Goal: Find specific page/section: Find specific page/section

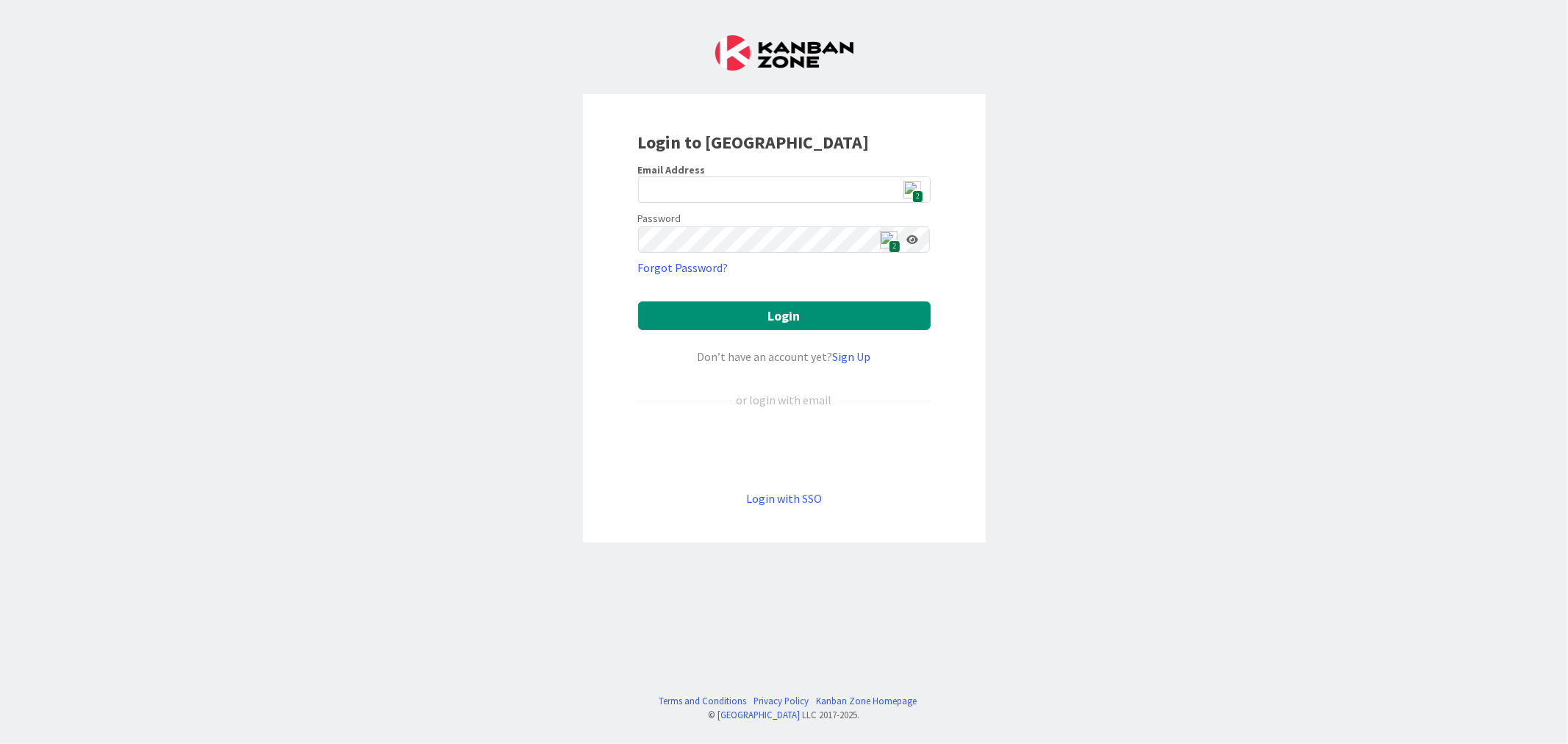
click at [920, 192] on span "2" at bounding box center [917, 196] width 11 height 12
type input "[EMAIL_ADDRESS][DOMAIN_NAME]"
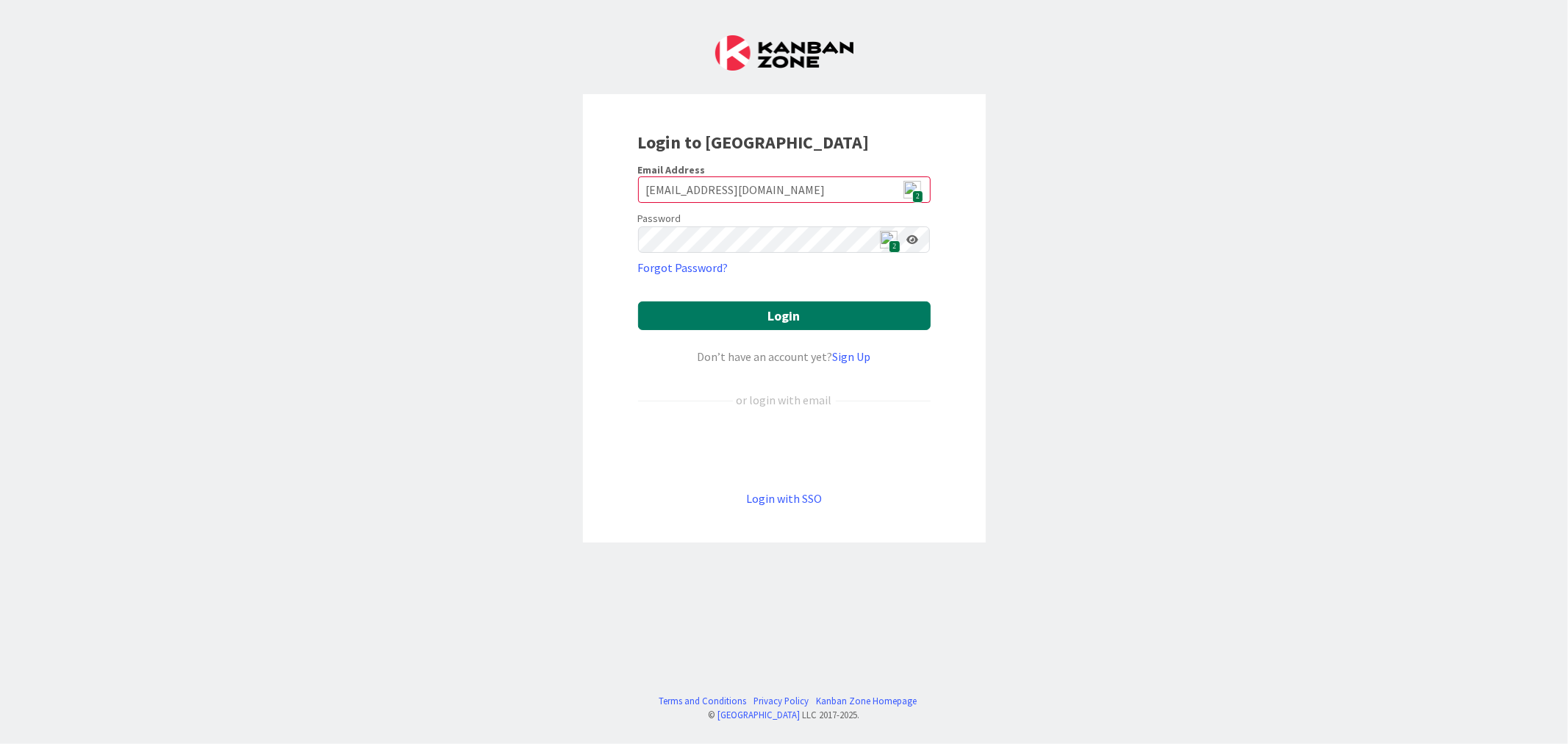
click at [836, 317] on button "Login" at bounding box center [784, 315] width 292 height 29
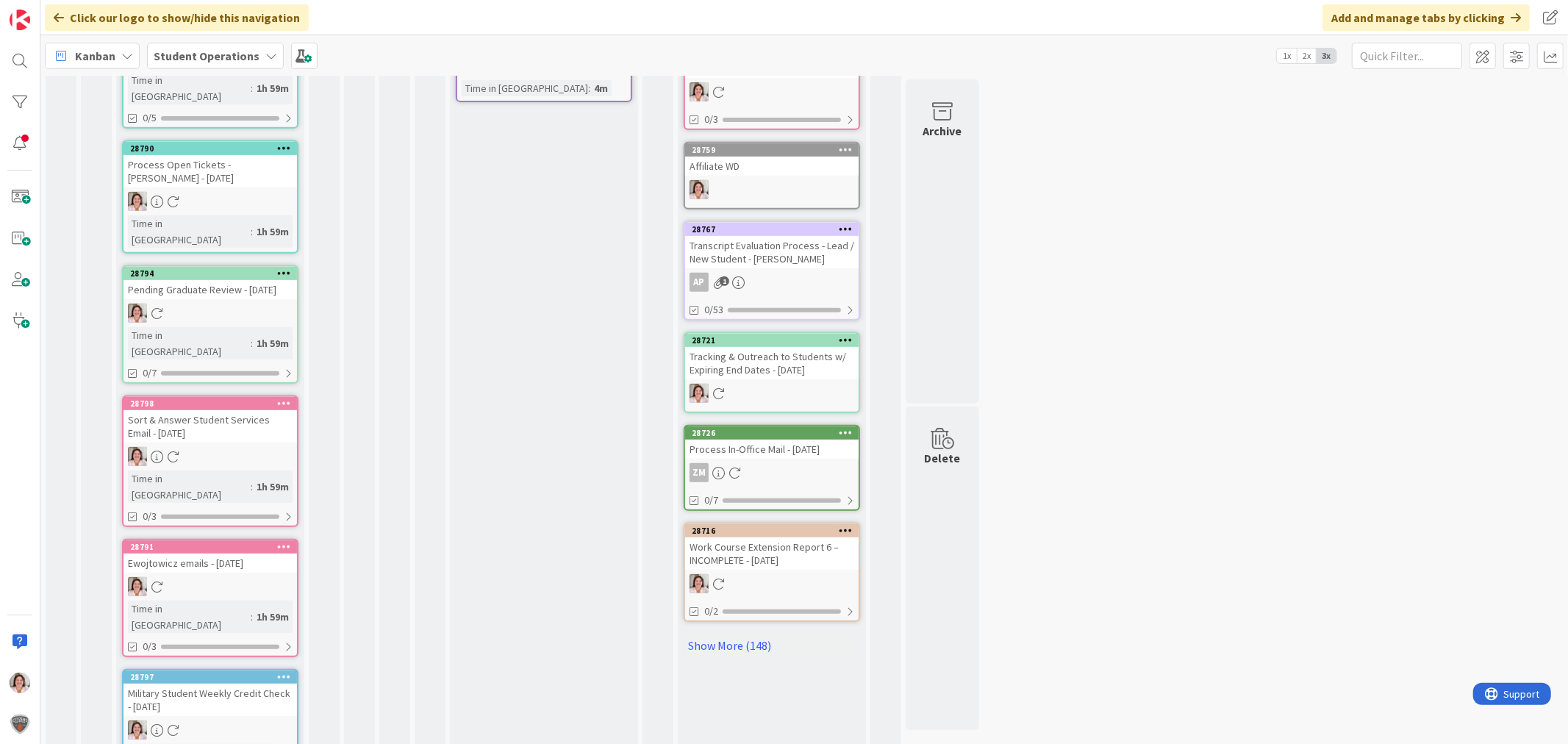
scroll to position [616, 0]
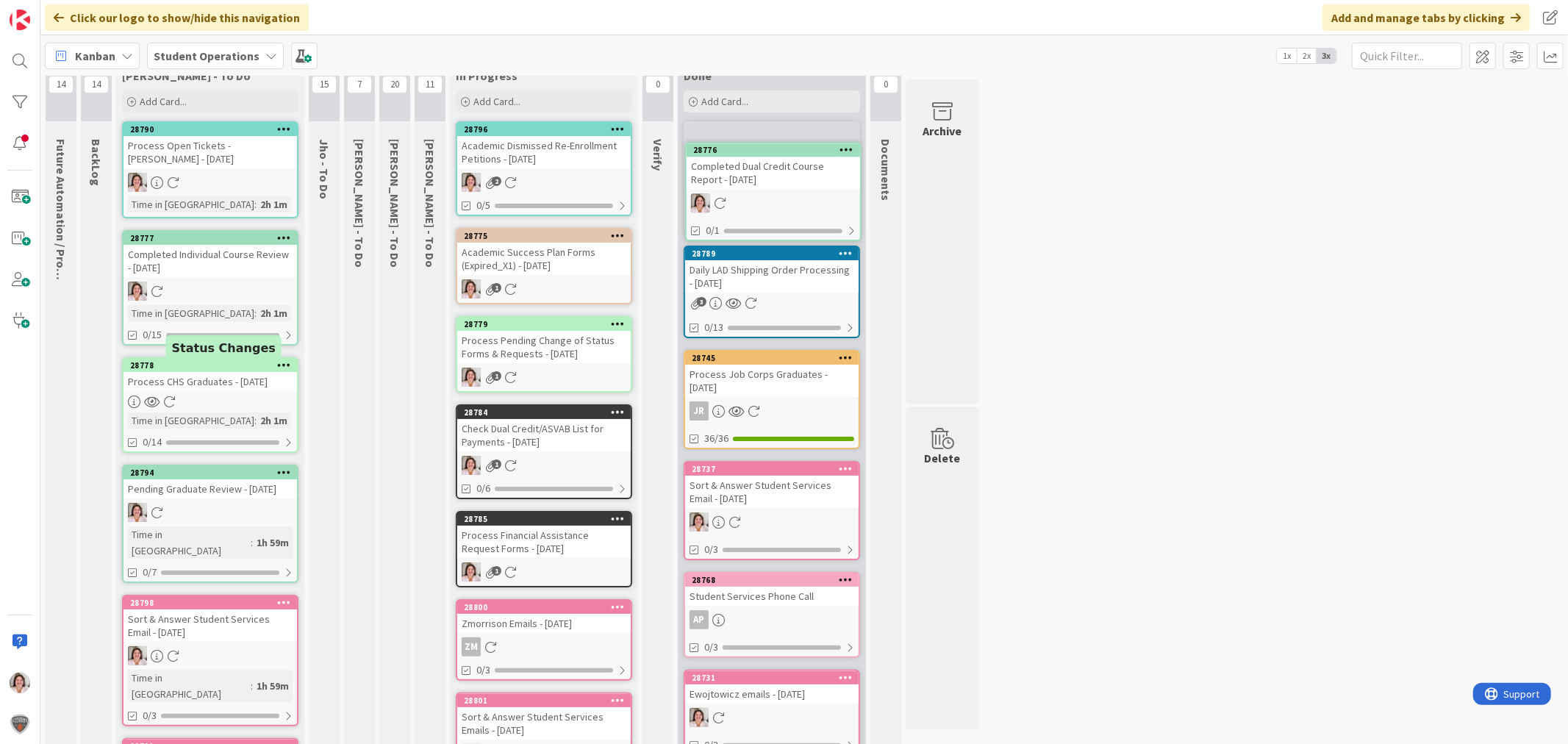
scroll to position [0, 0]
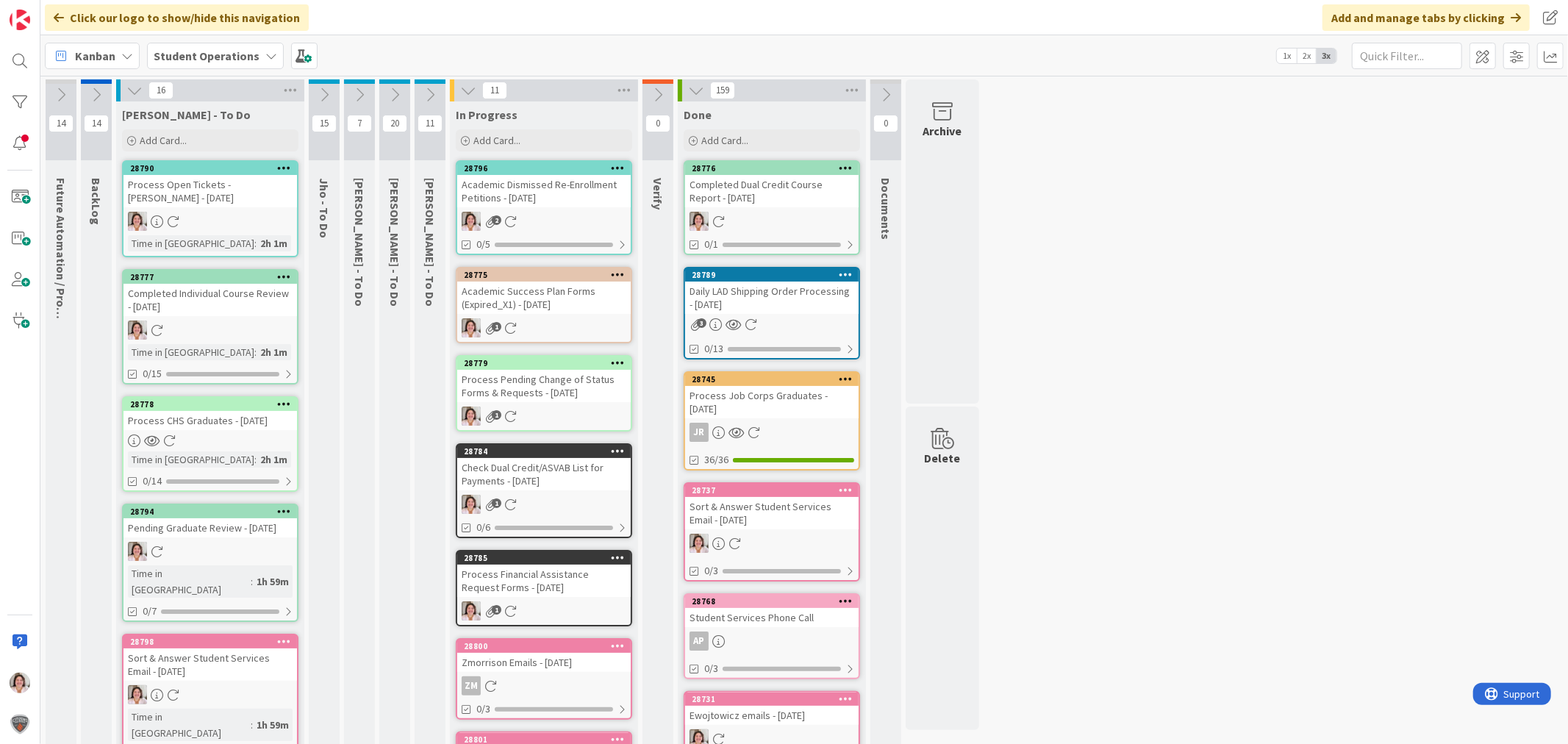
click at [560, 570] on div "Process Financial Assistance Request Forms - [DATE]" at bounding box center [543, 580] width 173 height 32
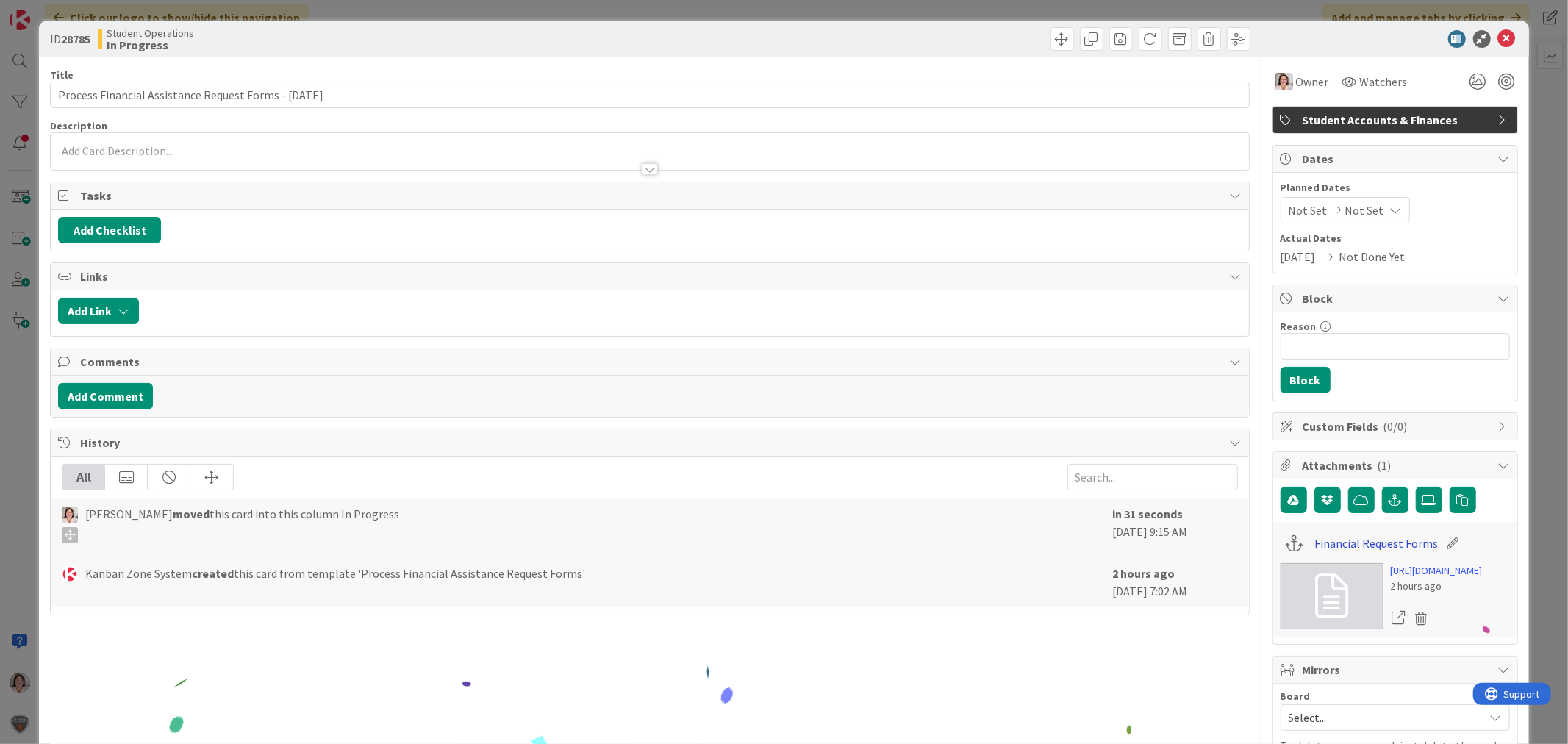
click at [1331, 542] on link "Financial Request Forms" at bounding box center [1376, 543] width 124 height 17
click at [1498, 36] on icon at bounding box center [1507, 39] width 17 height 17
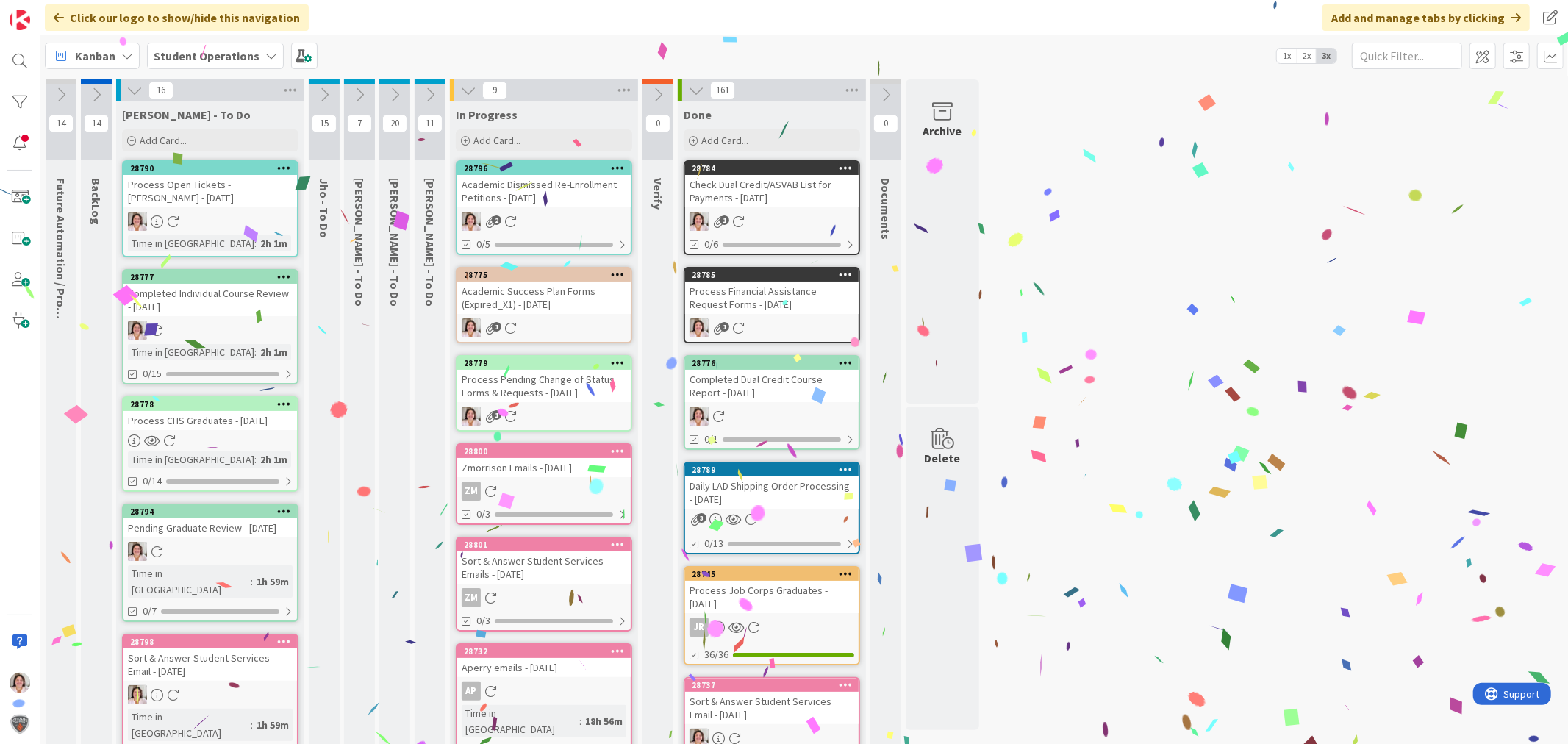
click at [540, 391] on div "Process Pending Change of Status Forms & Requests - [DATE]" at bounding box center [543, 385] width 173 height 32
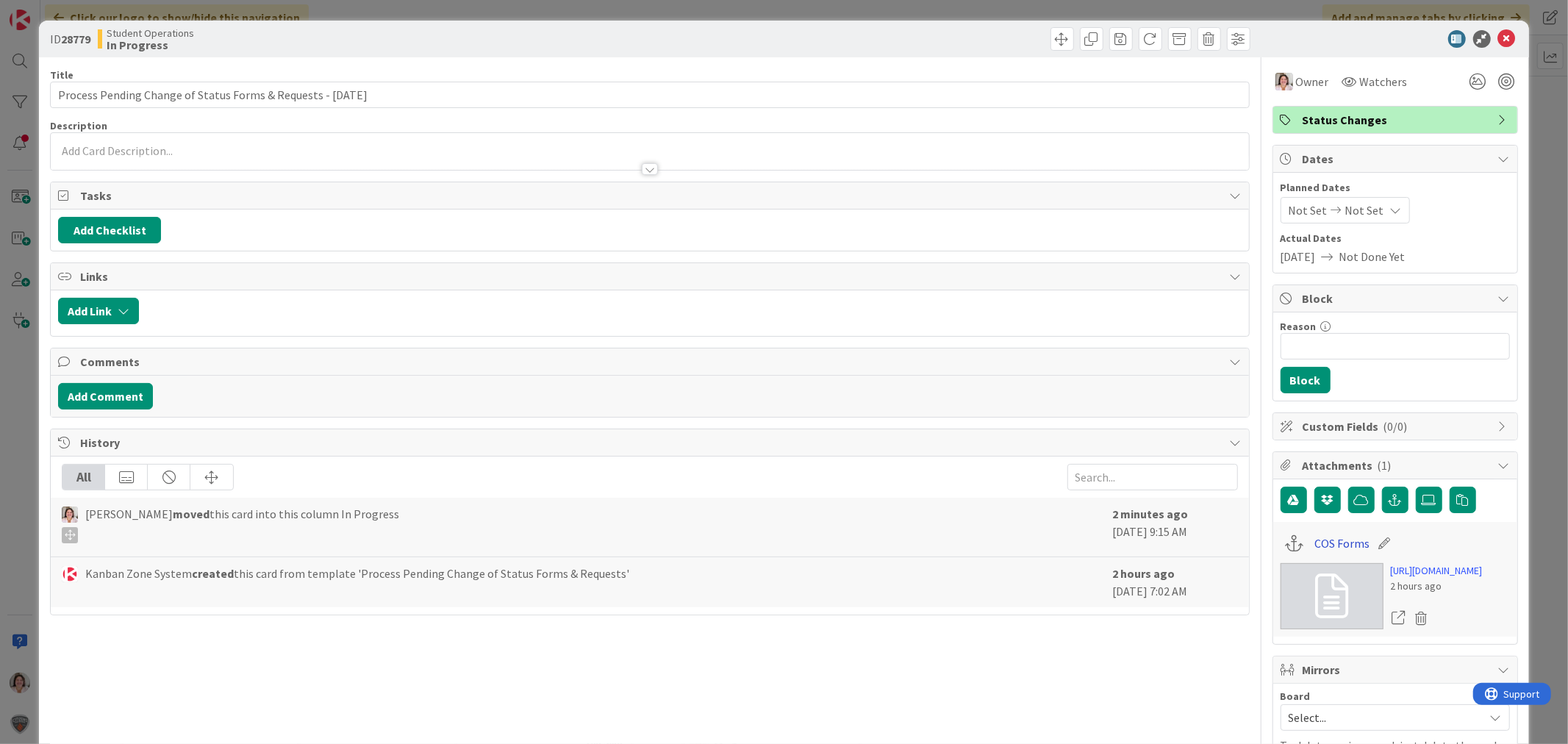
click at [1331, 545] on link "COS Forms" at bounding box center [1342, 543] width 55 height 17
click at [1498, 35] on icon at bounding box center [1507, 39] width 17 height 17
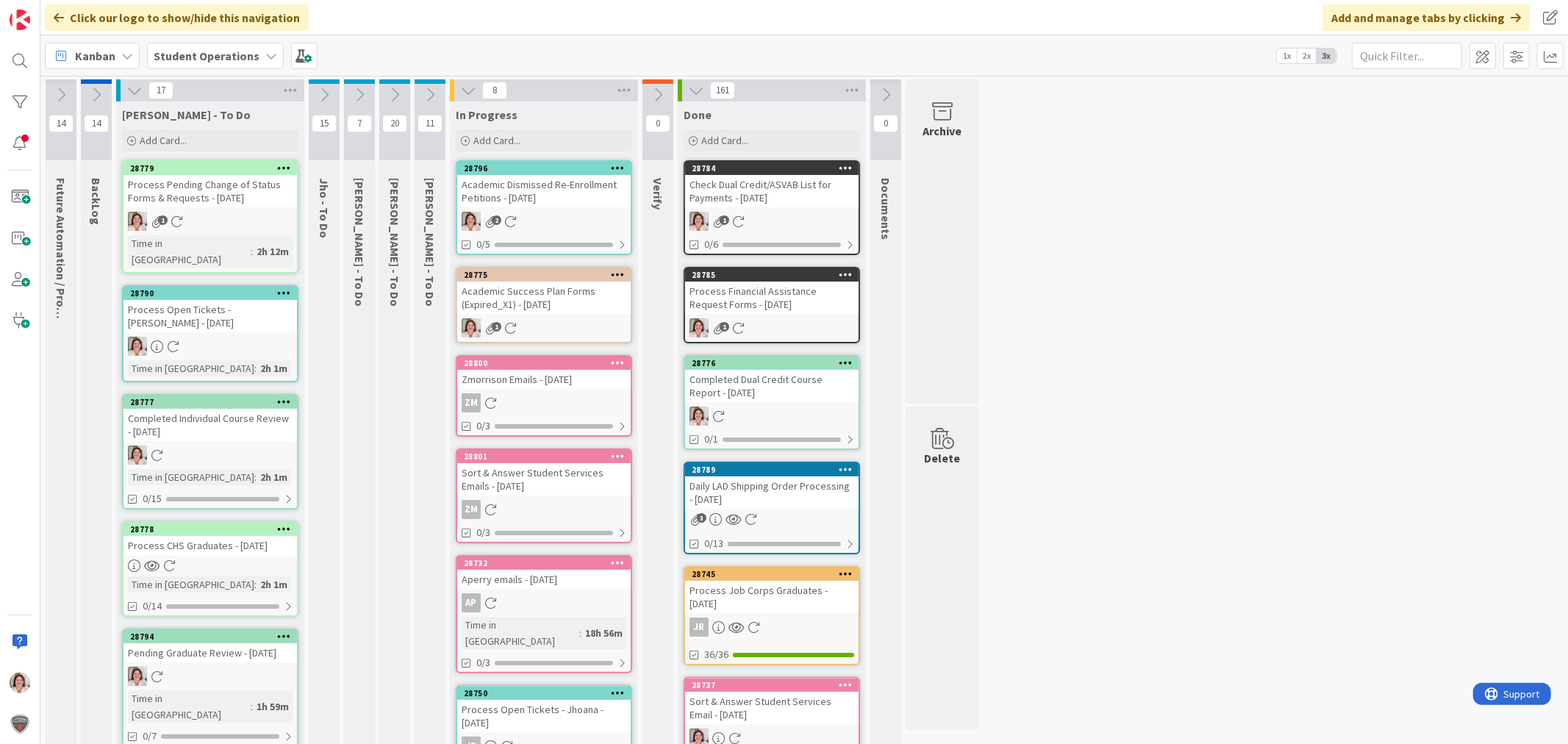
click at [585, 306] on div "Academic Success Plan Forms (Expired_X1) - [DATE]" at bounding box center [543, 297] width 173 height 32
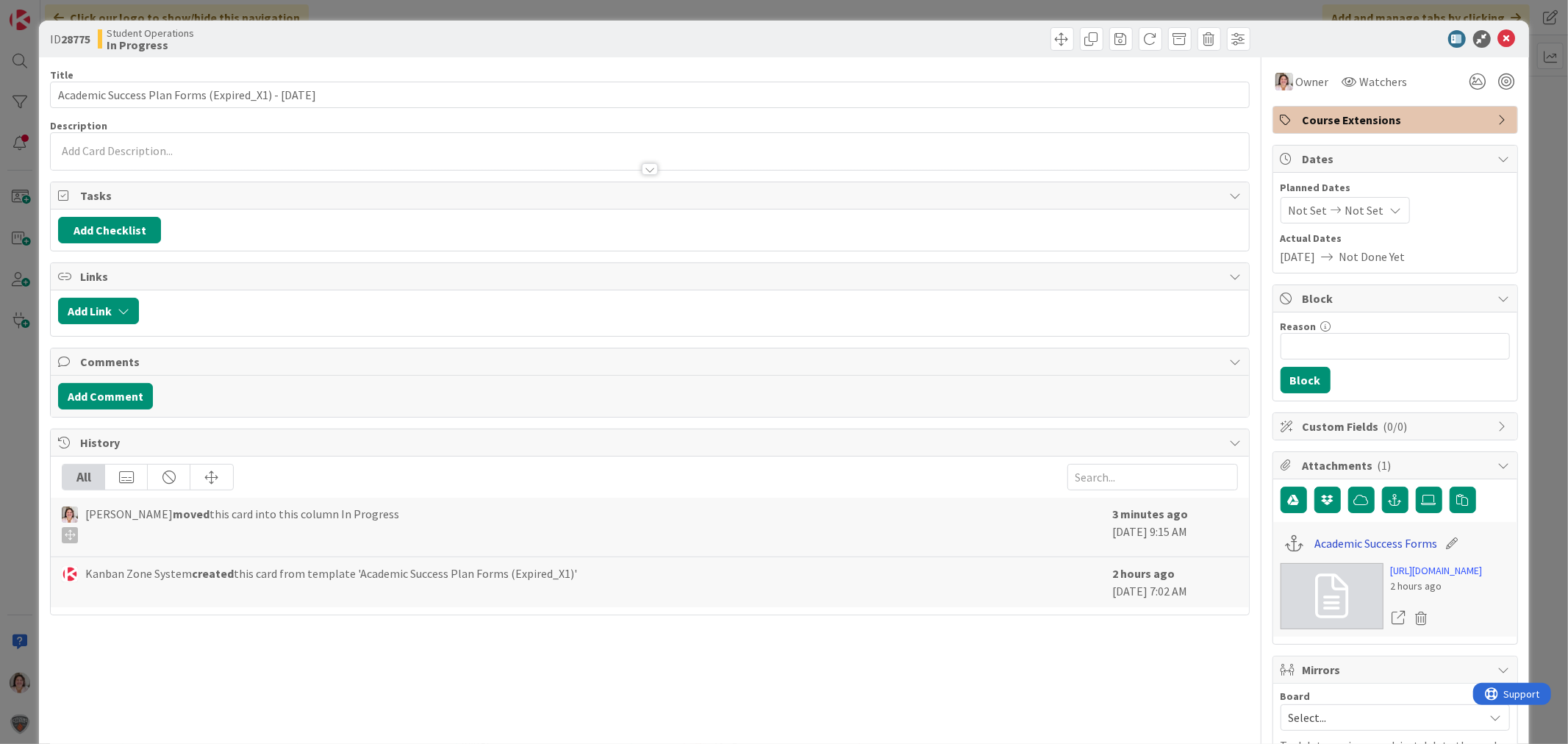
click at [1358, 544] on link "Academic Success Forms" at bounding box center [1376, 543] width 123 height 17
click at [1498, 35] on icon at bounding box center [1507, 39] width 17 height 17
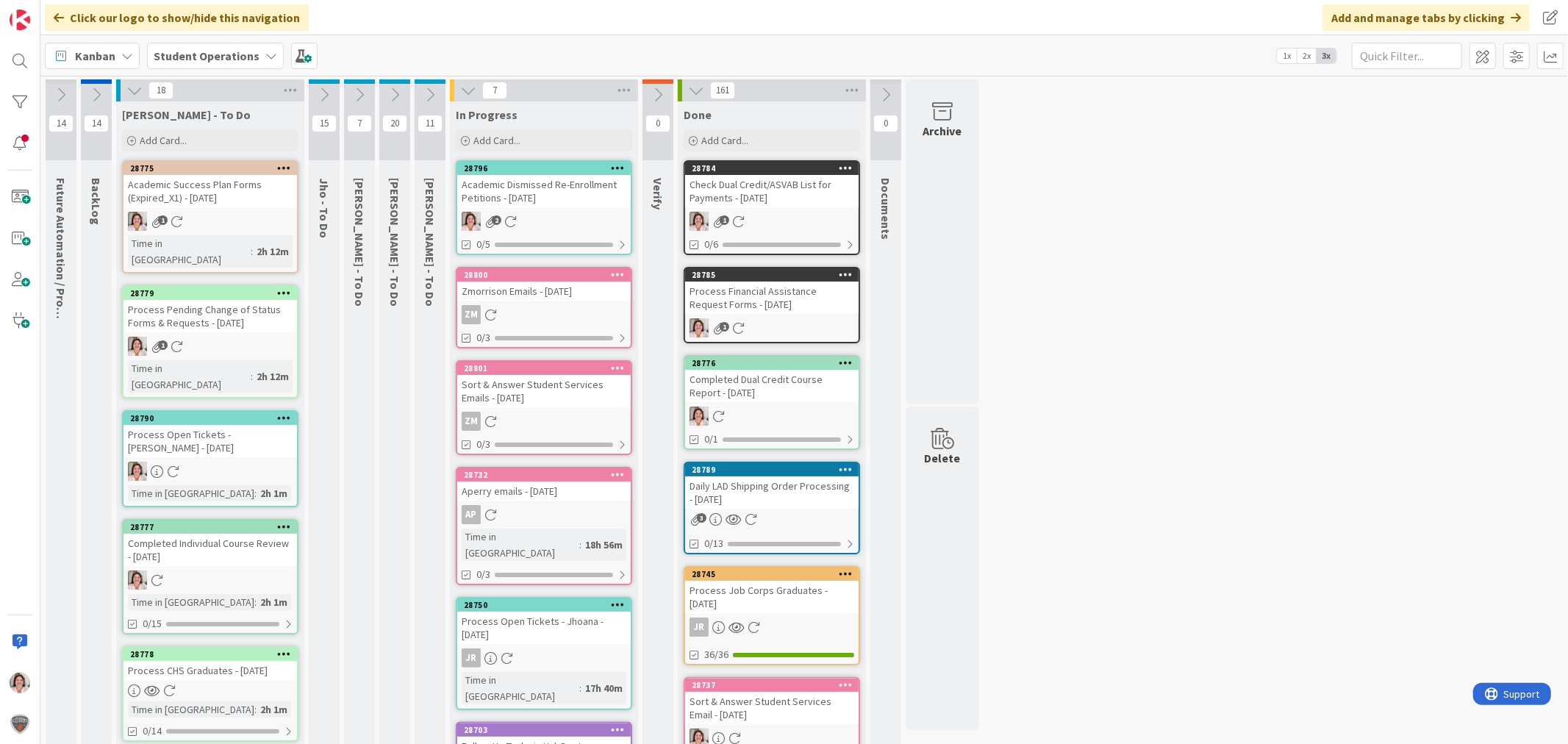
click at [568, 196] on div "Academic Dismissed Re-Enrollment Petitions - [DATE]" at bounding box center [543, 190] width 173 height 32
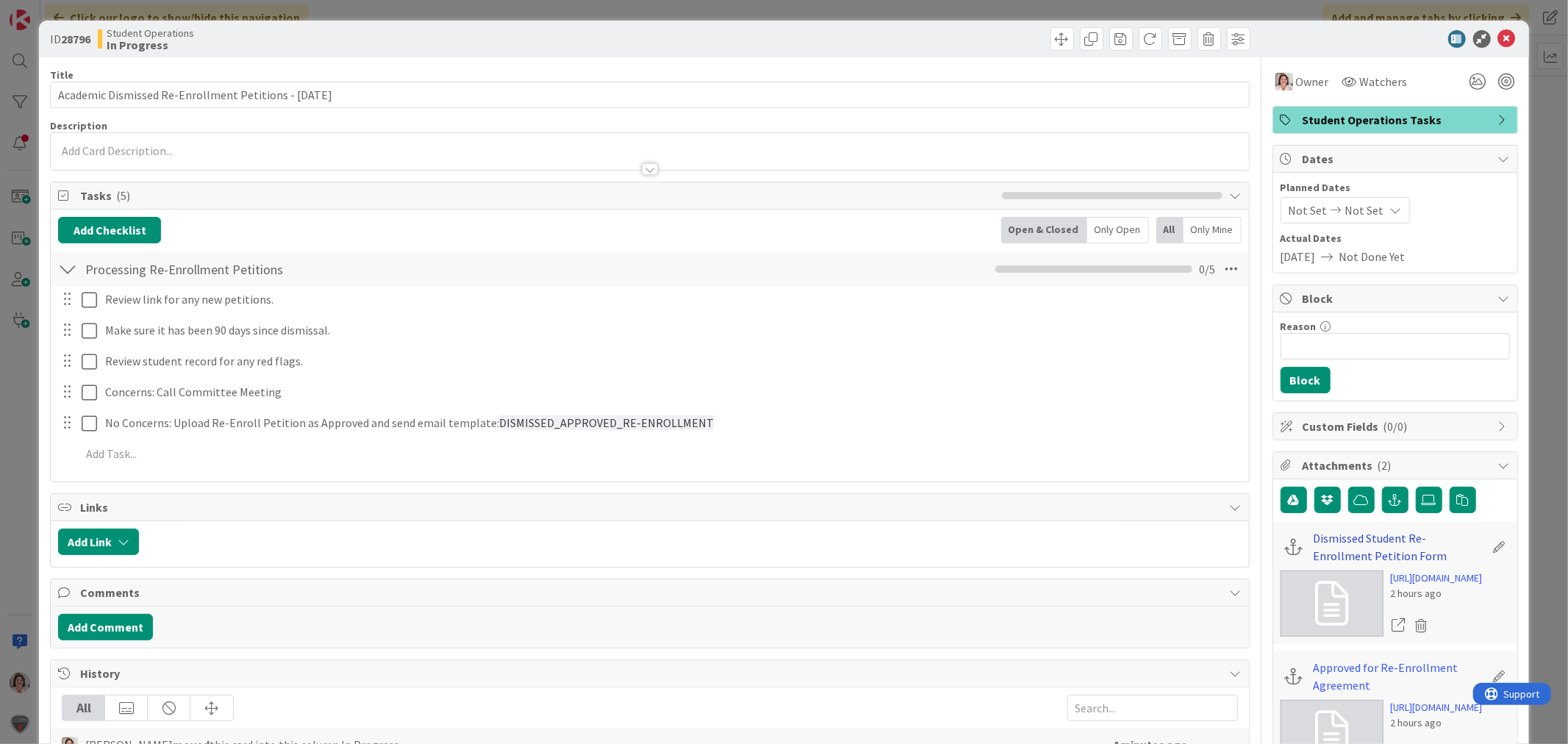
click at [1365, 536] on link "Dismissed Student Re-Enrollment Petition Form" at bounding box center [1399, 547] width 171 height 35
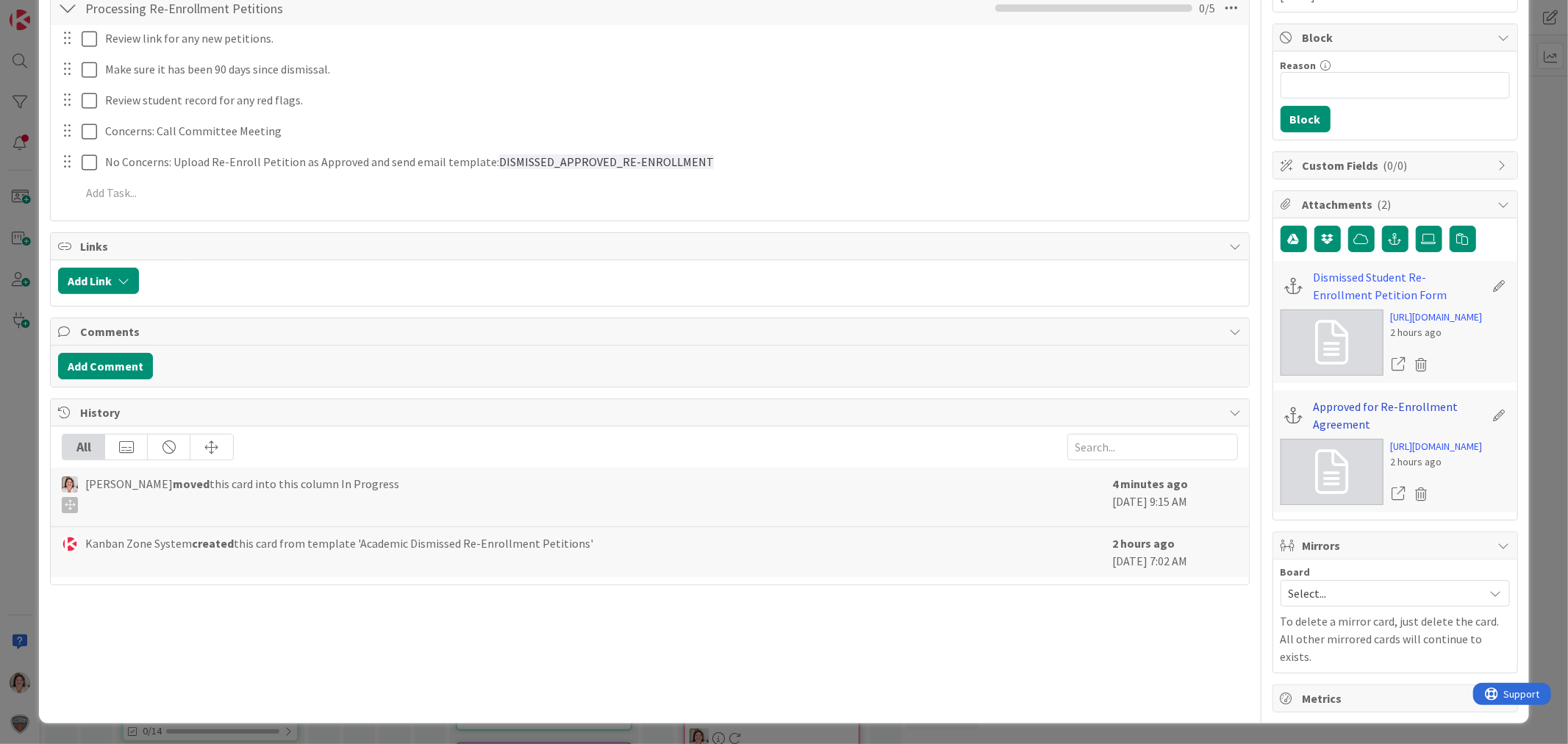
click at [1335, 433] on link "Approved for Re-Enrollment Agreement" at bounding box center [1399, 415] width 171 height 35
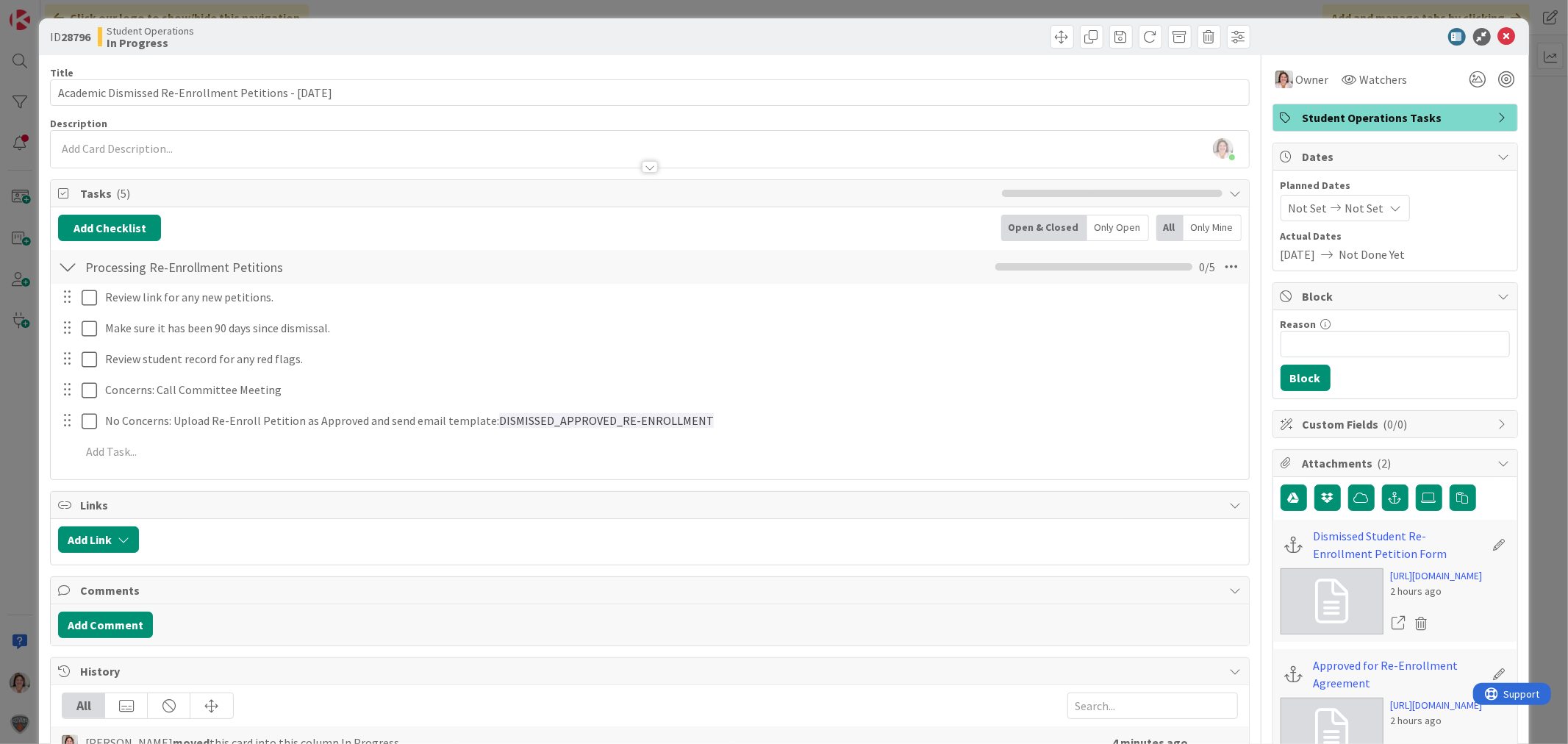
scroll to position [0, 0]
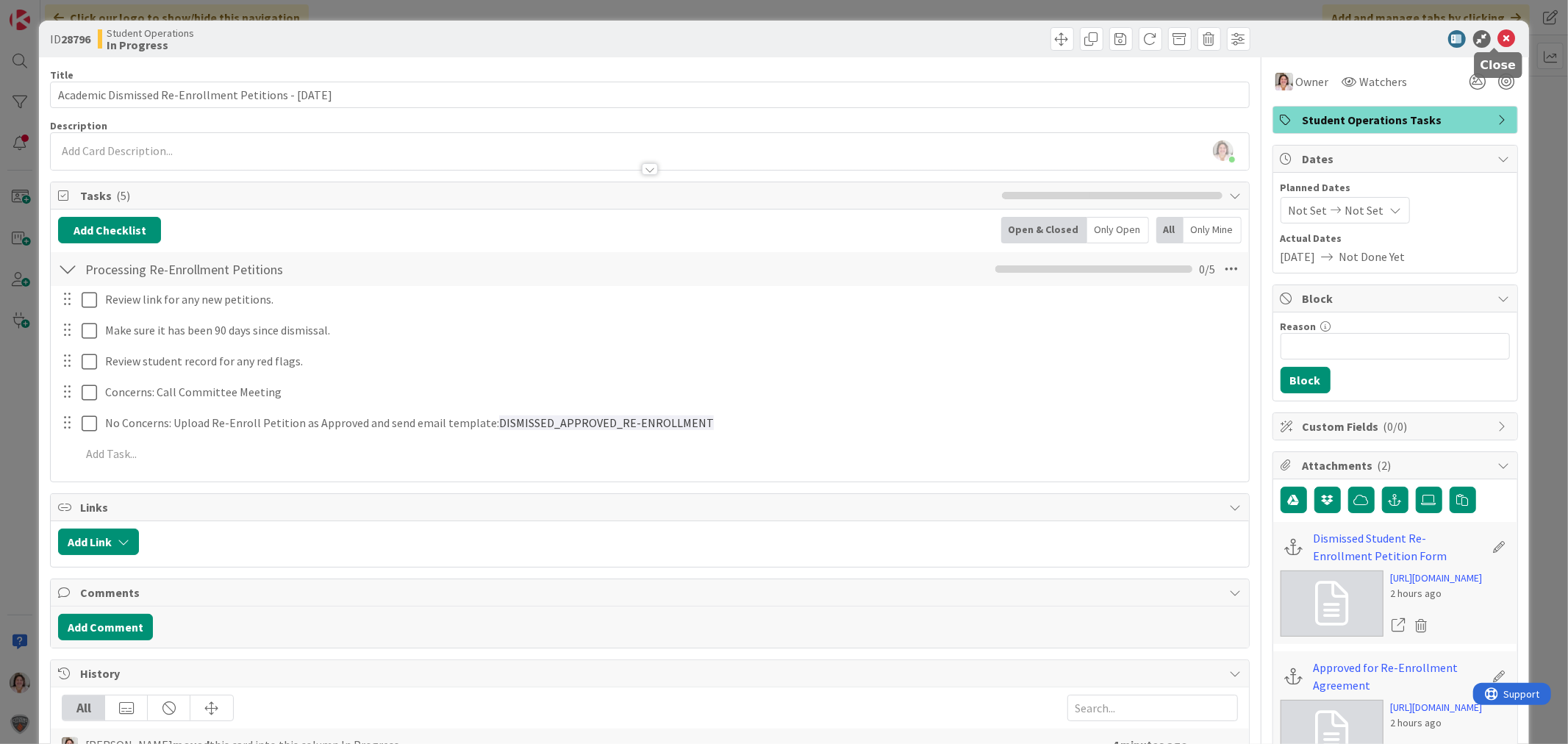
click at [1498, 41] on icon at bounding box center [1507, 39] width 17 height 17
